Goal: Information Seeking & Learning: Learn about a topic

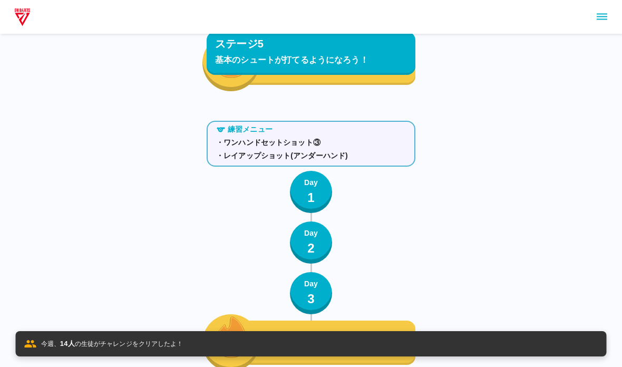
scroll to position [5333, 0]
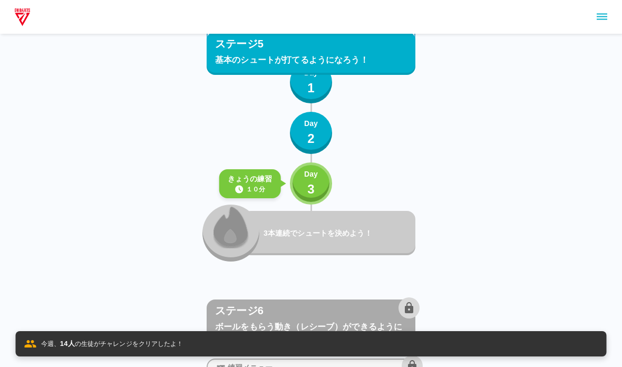
click at [295, 183] on button "Day 3" at bounding box center [311, 183] width 42 height 42
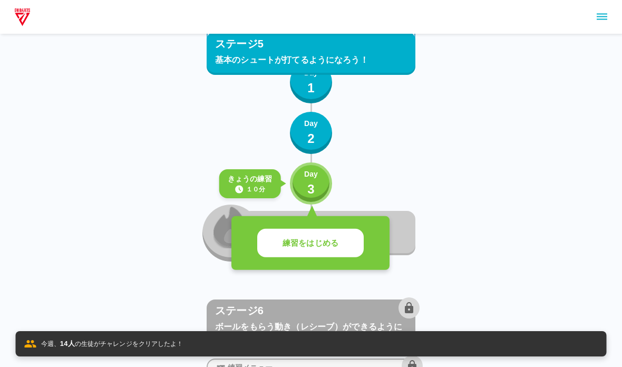
click at [273, 257] on button "練習をはじめる" at bounding box center [310, 243] width 107 height 29
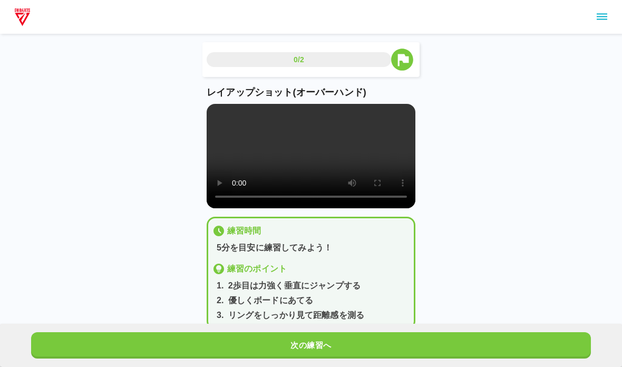
click at [221, 167] on video at bounding box center [311, 156] width 209 height 104
click at [207, 110] on video at bounding box center [311, 156] width 209 height 104
click at [377, 348] on button "次の練習へ" at bounding box center [311, 345] width 560 height 26
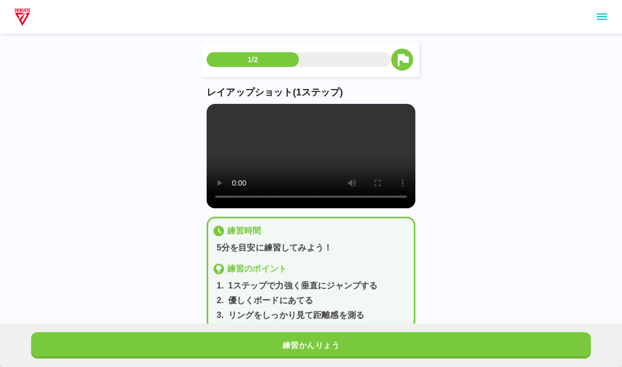
click at [210, 112] on video at bounding box center [311, 156] width 209 height 104
click at [172, 342] on button "練習かんりょう" at bounding box center [311, 345] width 560 height 26
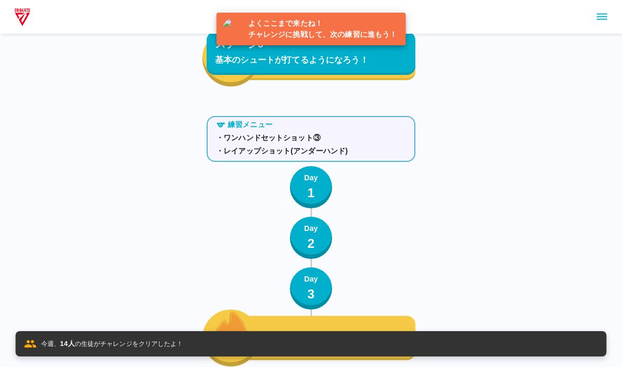
scroll to position [5387, 0]
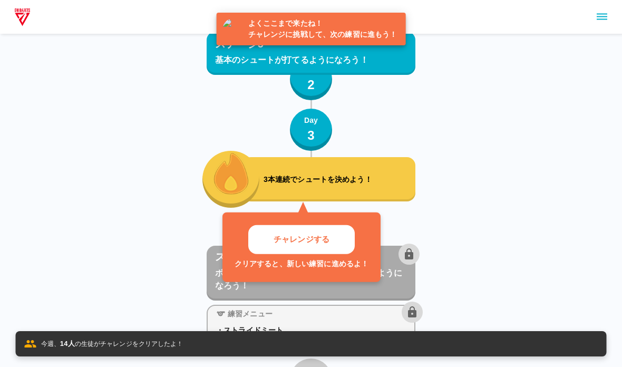
click at [291, 238] on p "チャレンジする" at bounding box center [302, 240] width 56 height 12
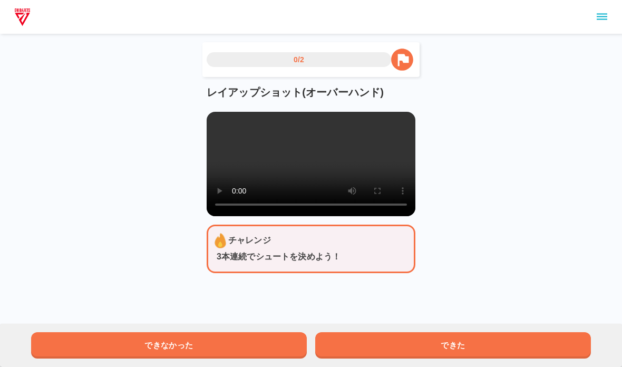
click at [243, 184] on video at bounding box center [311, 164] width 209 height 104
click at [240, 187] on video at bounding box center [311, 164] width 209 height 104
click at [311, 180] on video at bounding box center [311, 164] width 209 height 104
